Goal: Task Accomplishment & Management: Complete application form

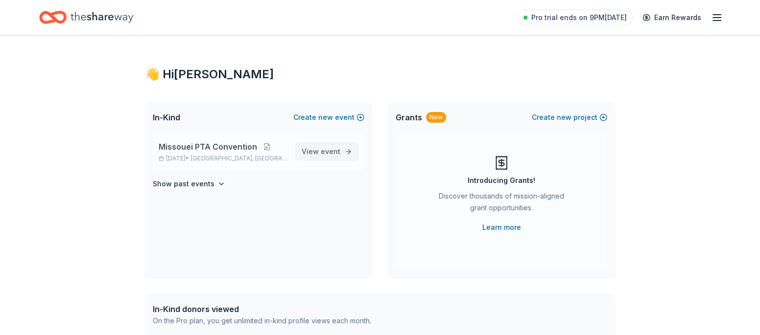
click at [334, 146] on span "View event" at bounding box center [321, 152] width 39 height 12
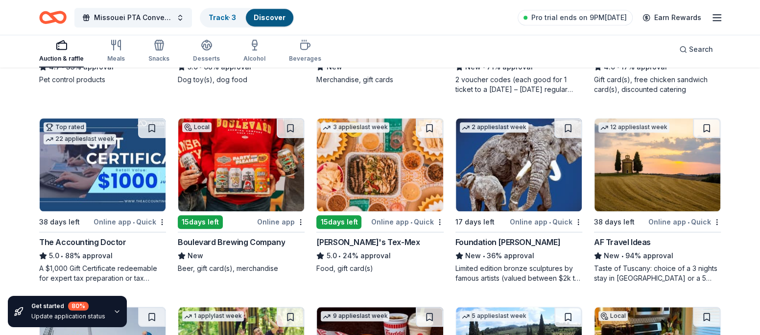
scroll to position [635, 0]
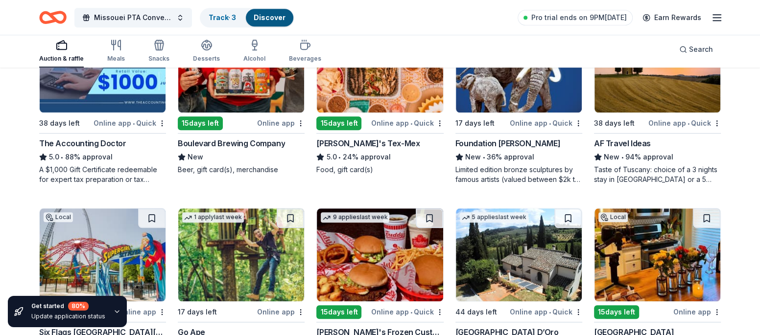
scroll to position [728, 0]
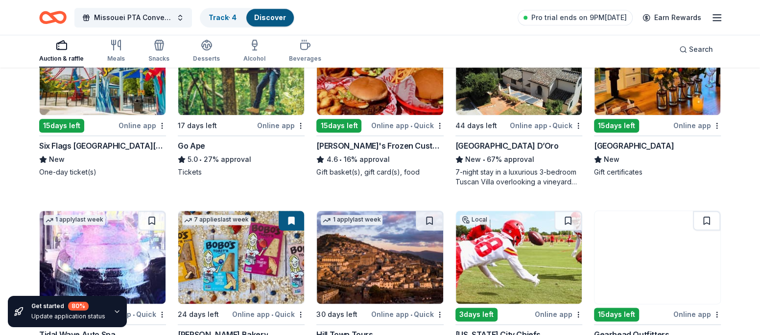
scroll to position [924, 0]
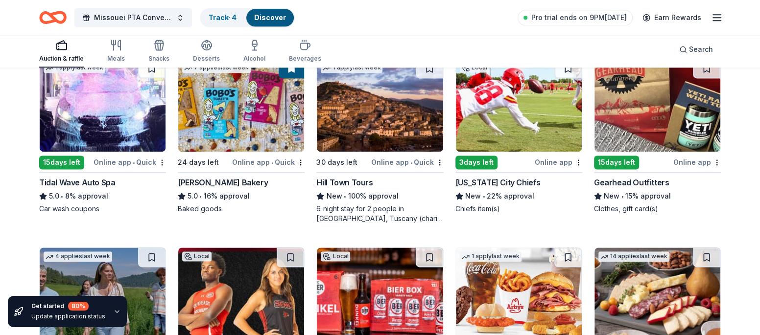
scroll to position [1076, 0]
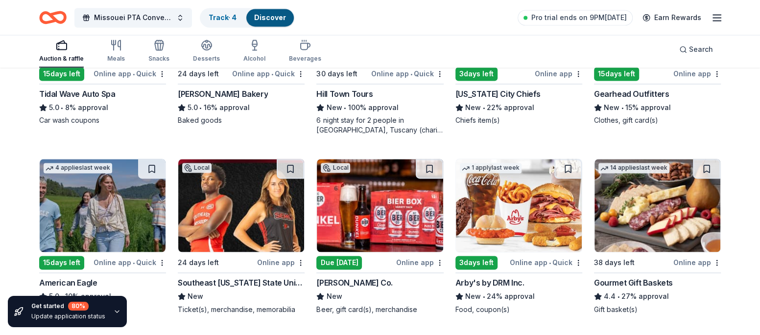
scroll to position [1206, 0]
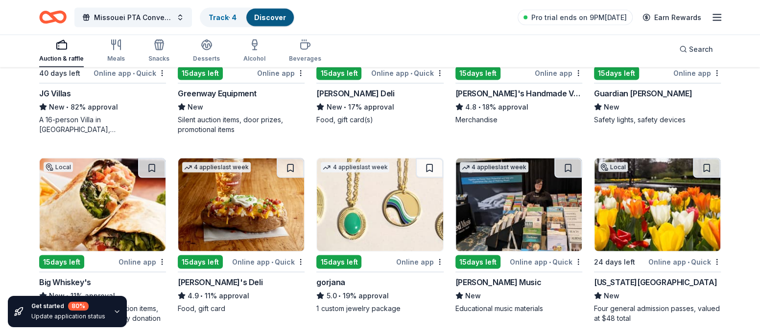
scroll to position [1582, 0]
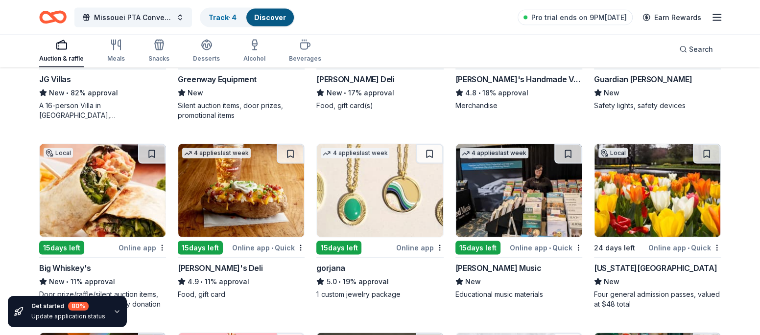
scroll to position [1452, 0]
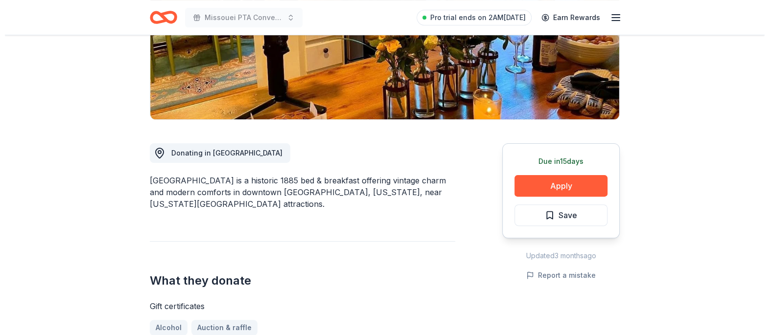
scroll to position [196, 0]
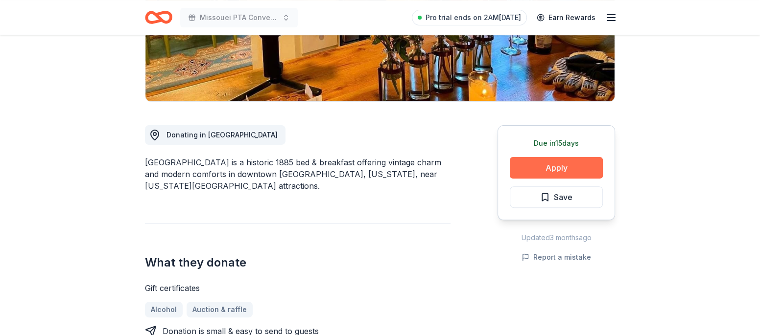
click at [583, 157] on button "Apply" at bounding box center [556, 168] width 93 height 22
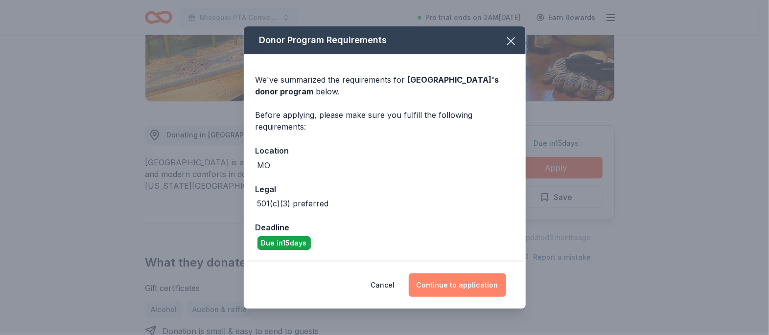
click at [431, 274] on button "Continue to application" at bounding box center [457, 286] width 97 height 24
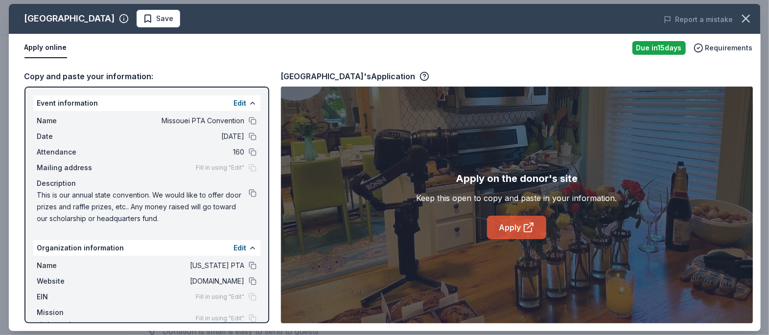
click at [509, 216] on link "Apply" at bounding box center [516, 228] width 59 height 24
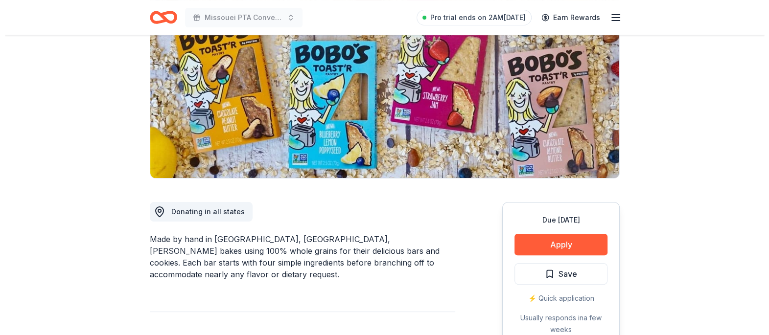
scroll to position [130, 0]
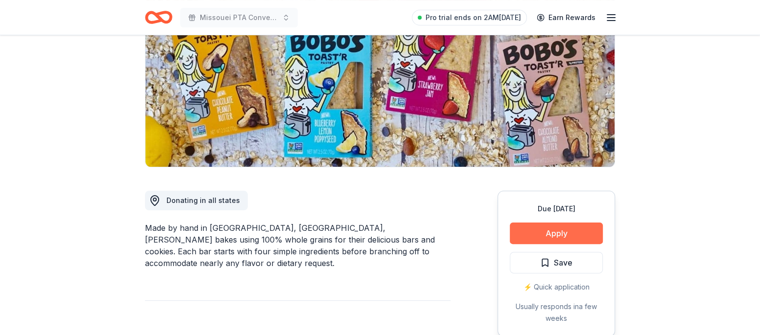
click at [576, 223] on button "Apply" at bounding box center [556, 234] width 93 height 22
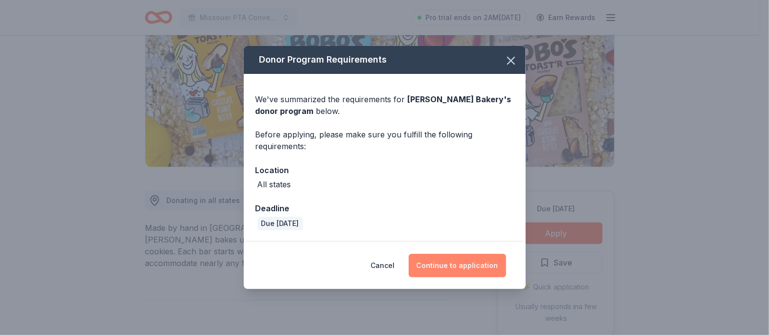
click at [436, 254] on button "Continue to application" at bounding box center [457, 266] width 97 height 24
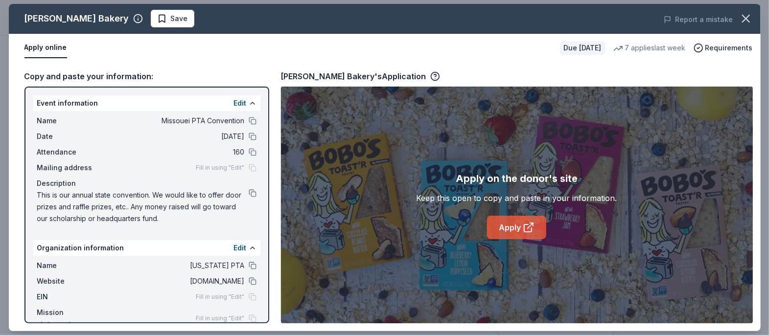
click at [508, 216] on link "Apply" at bounding box center [516, 228] width 59 height 24
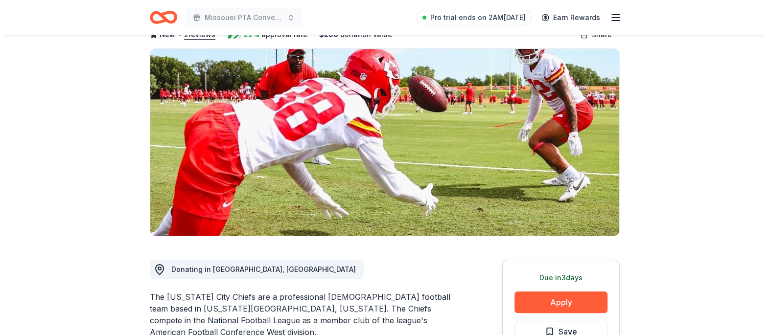
scroll to position [196, 0]
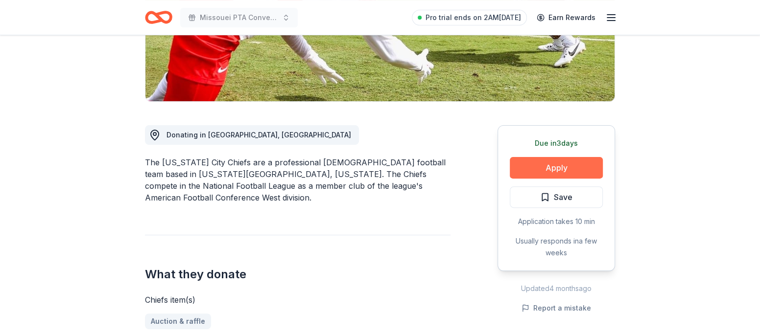
click at [581, 157] on button "Apply" at bounding box center [556, 168] width 93 height 22
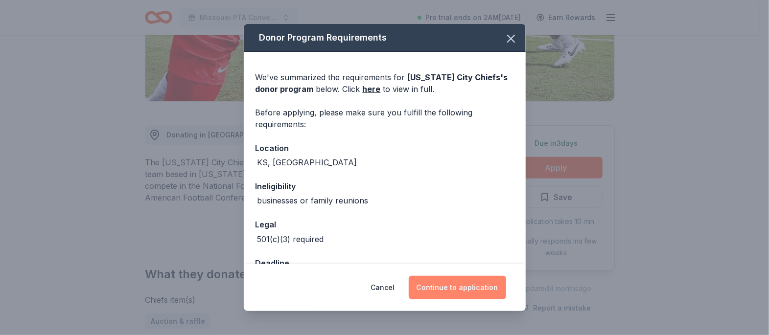
click at [442, 281] on button "Continue to application" at bounding box center [457, 288] width 97 height 24
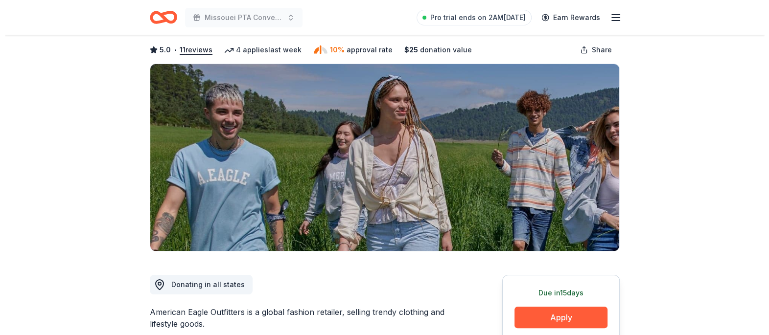
scroll to position [65, 0]
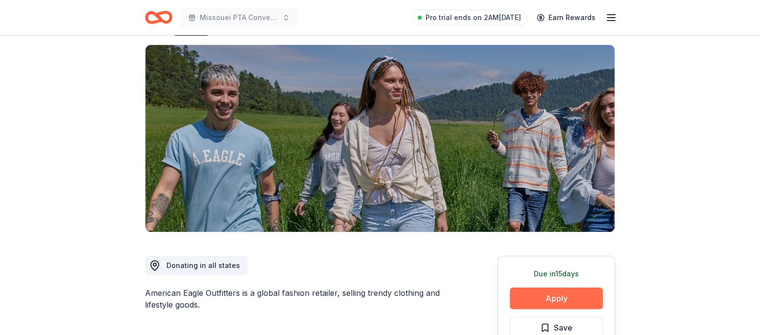
click at [566, 288] on button "Apply" at bounding box center [556, 299] width 93 height 22
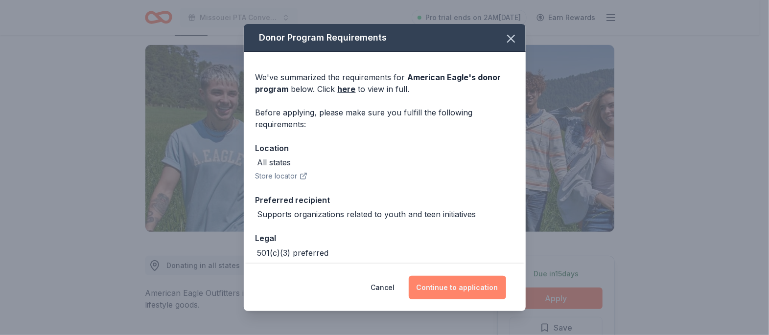
click at [439, 276] on button "Continue to application" at bounding box center [457, 288] width 97 height 24
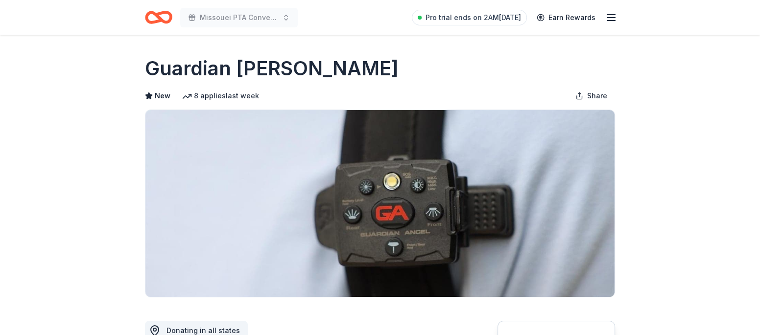
scroll to position [65, 0]
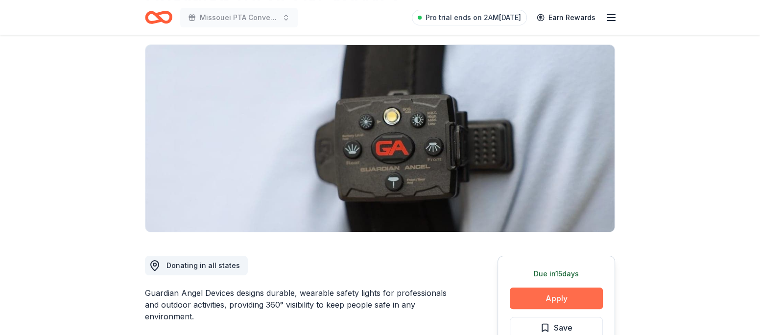
click at [574, 288] on button "Apply" at bounding box center [556, 299] width 93 height 22
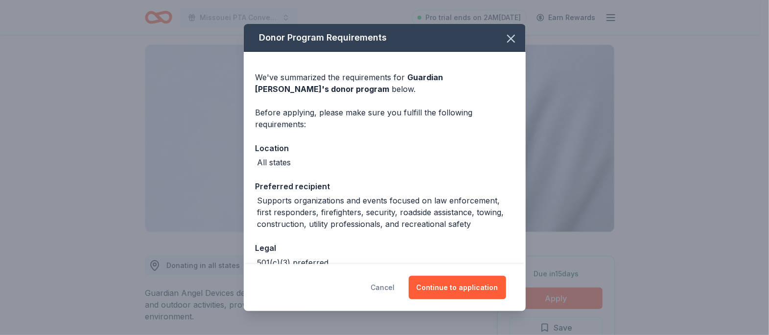
click at [392, 276] on button "Cancel" at bounding box center [383, 288] width 24 height 24
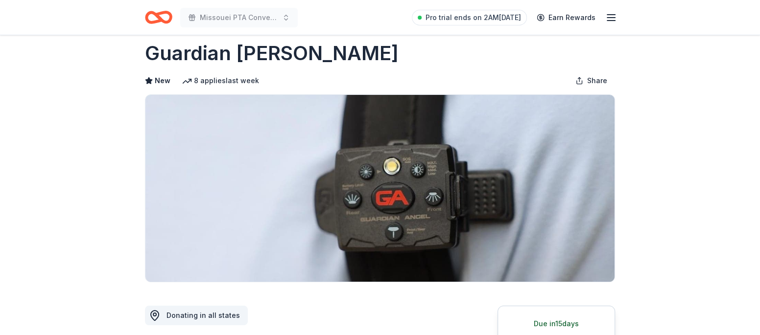
scroll to position [0, 0]
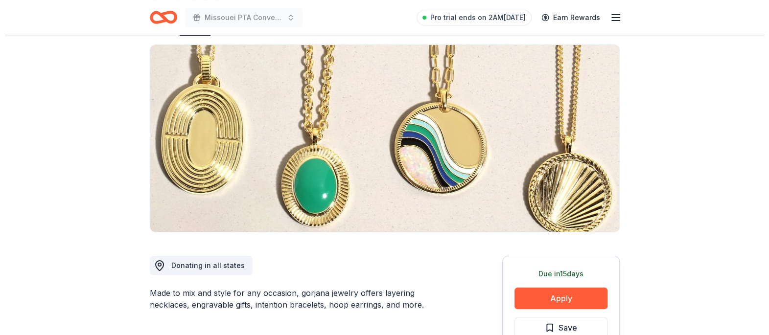
scroll to position [130, 0]
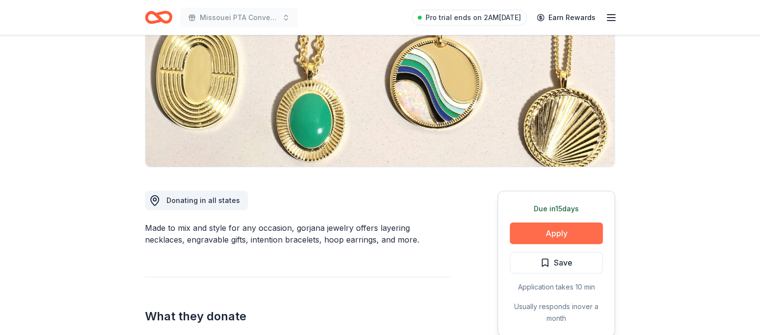
click at [572, 223] on button "Apply" at bounding box center [556, 234] width 93 height 22
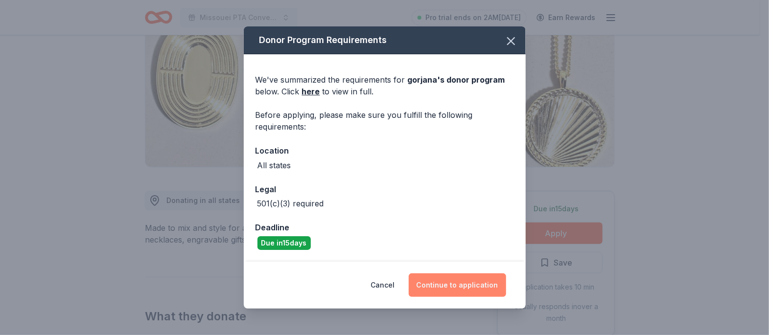
click at [440, 274] on button "Continue to application" at bounding box center [457, 286] width 97 height 24
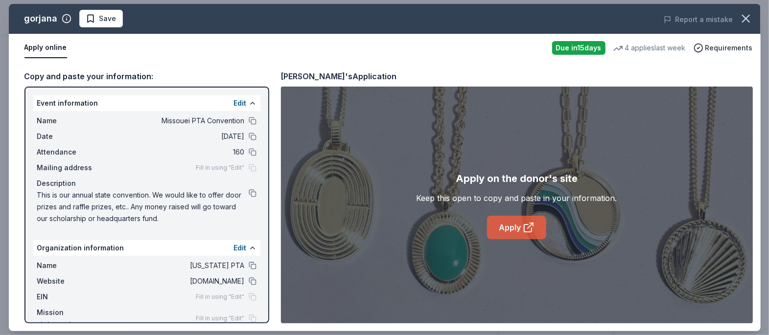
click at [514, 216] on link "Apply" at bounding box center [516, 228] width 59 height 24
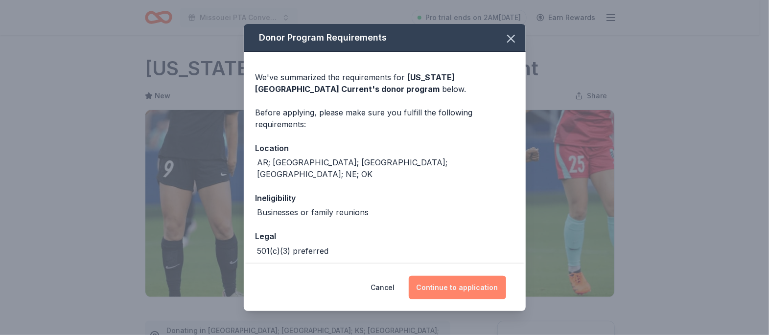
click at [453, 283] on button "Continue to application" at bounding box center [457, 288] width 97 height 24
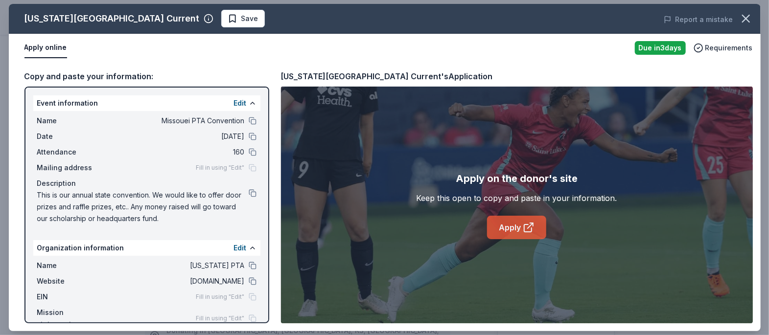
click at [523, 222] on icon at bounding box center [529, 228] width 12 height 12
